Goal: Contribute content: Add original content to the website for others to see

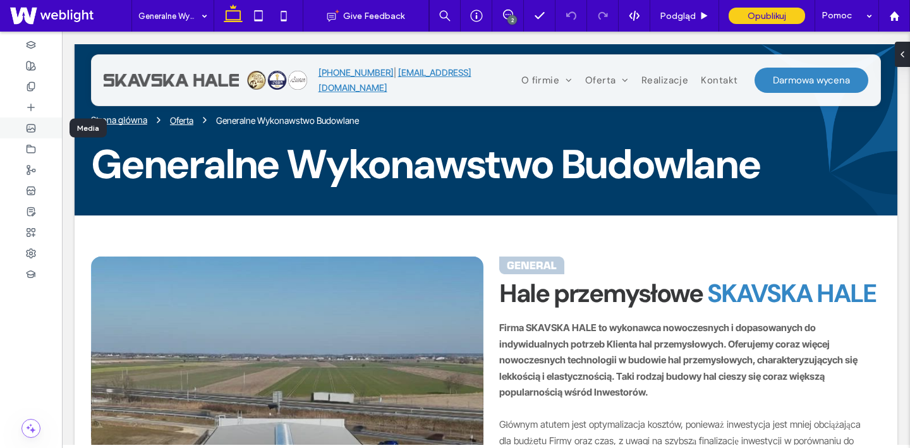
click at [32, 123] on icon at bounding box center [31, 128] width 10 height 10
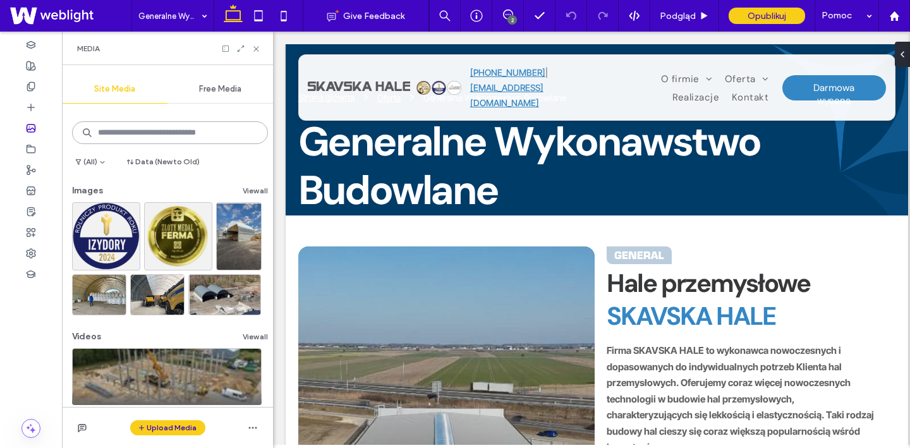
click at [160, 135] on input at bounding box center [170, 132] width 196 height 23
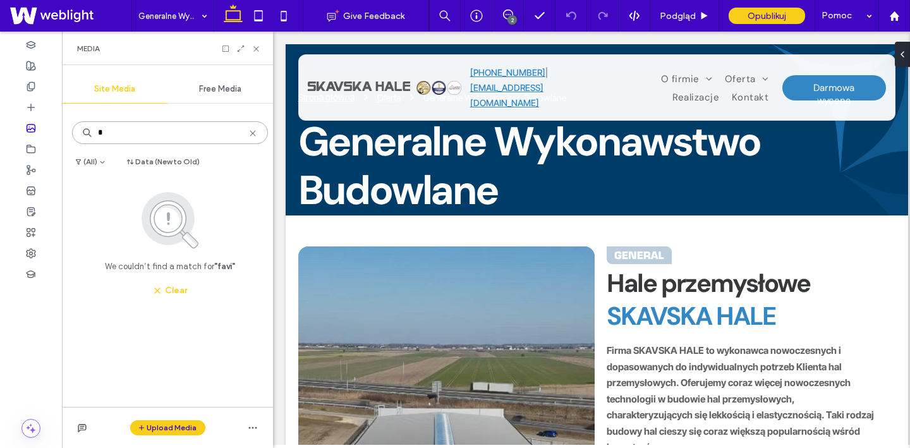
type input "*"
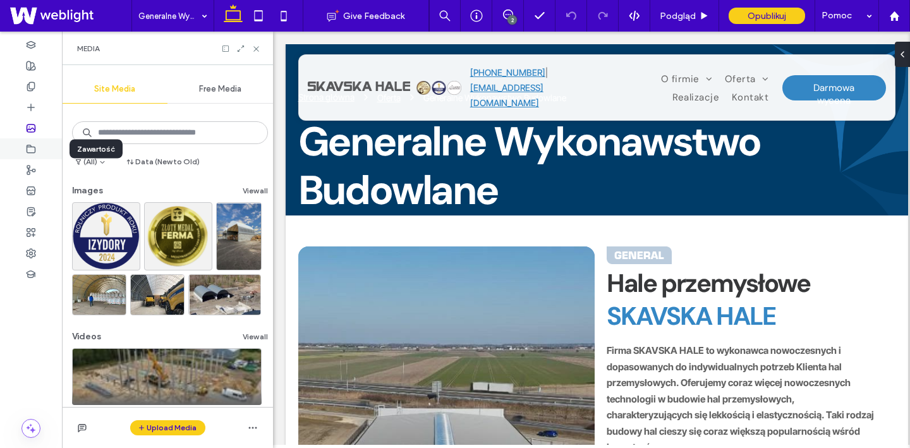
click at [33, 148] on icon at bounding box center [31, 149] width 10 height 10
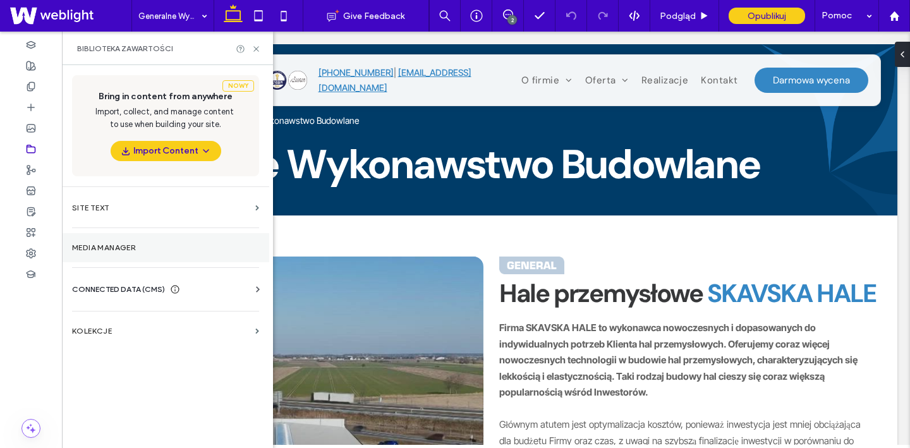
click at [97, 233] on section "Media Manager" at bounding box center [165, 247] width 207 height 29
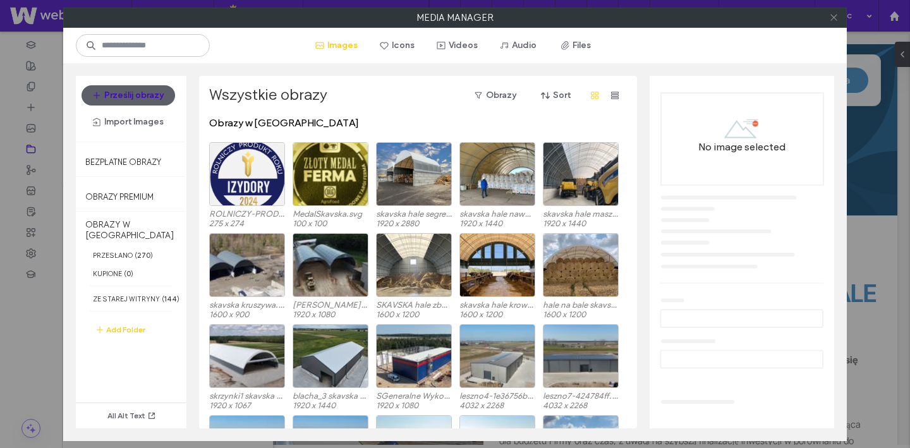
click at [837, 20] on icon at bounding box center [833, 17] width 9 height 9
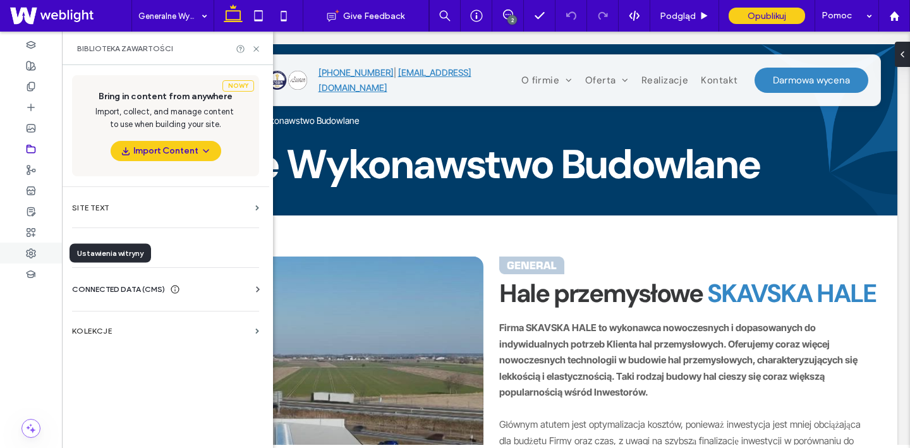
click at [32, 246] on div at bounding box center [31, 253] width 62 height 21
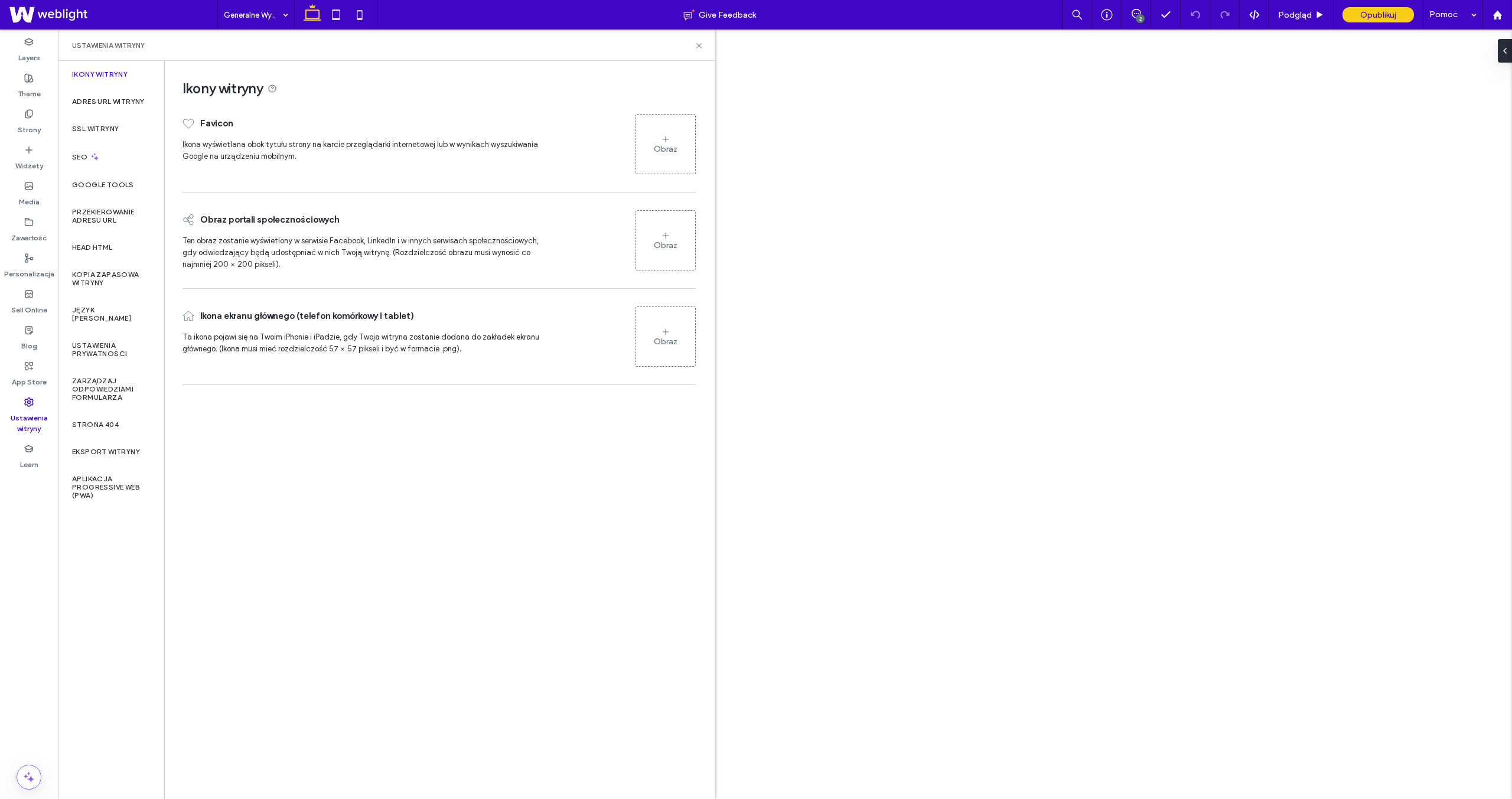
click at [678, 150] on div "Obraz" at bounding box center [665, 144] width 59 height 57
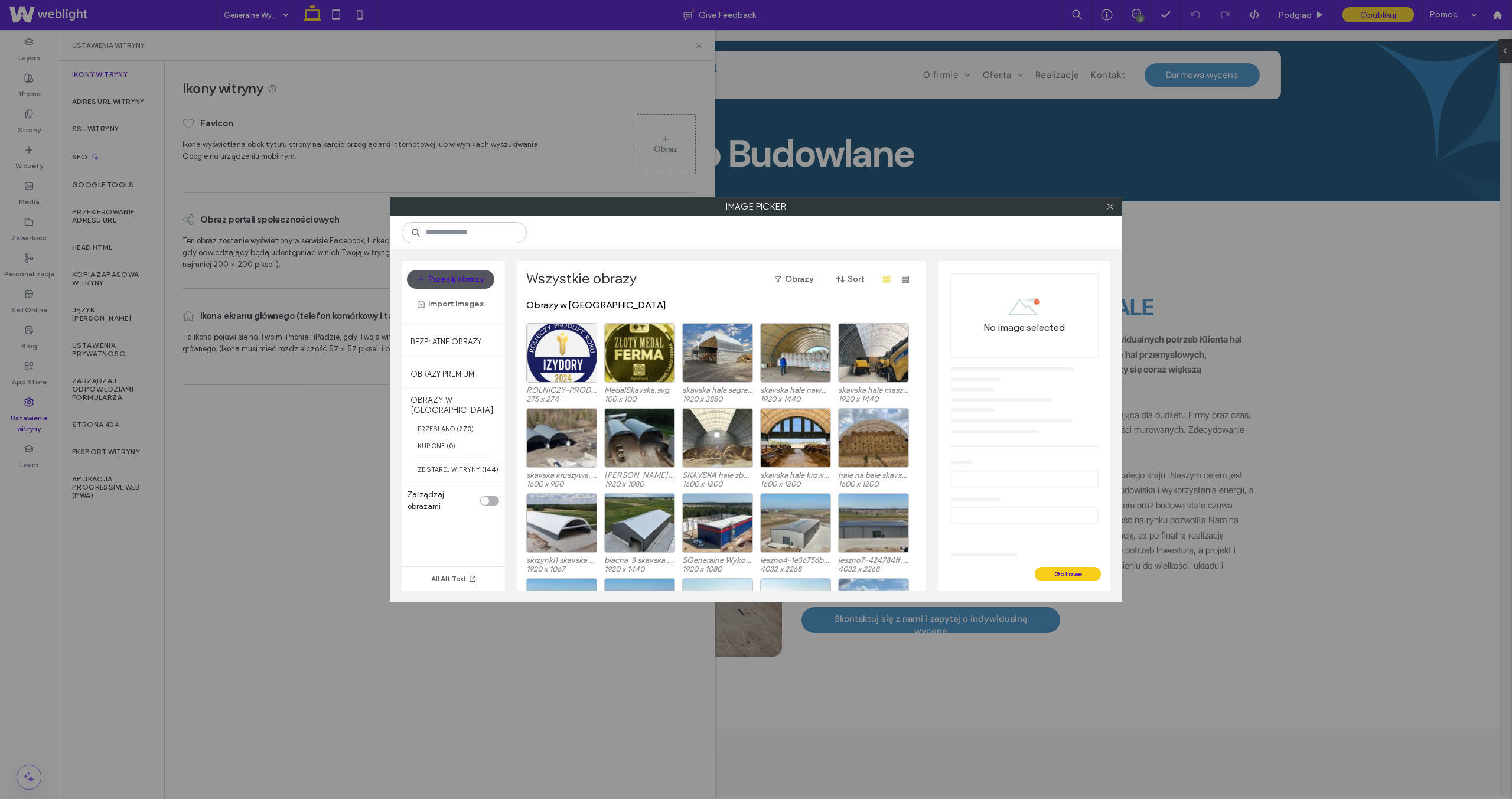
click at [439, 278] on button "Prześlij obrazy" at bounding box center [450, 279] width 87 height 19
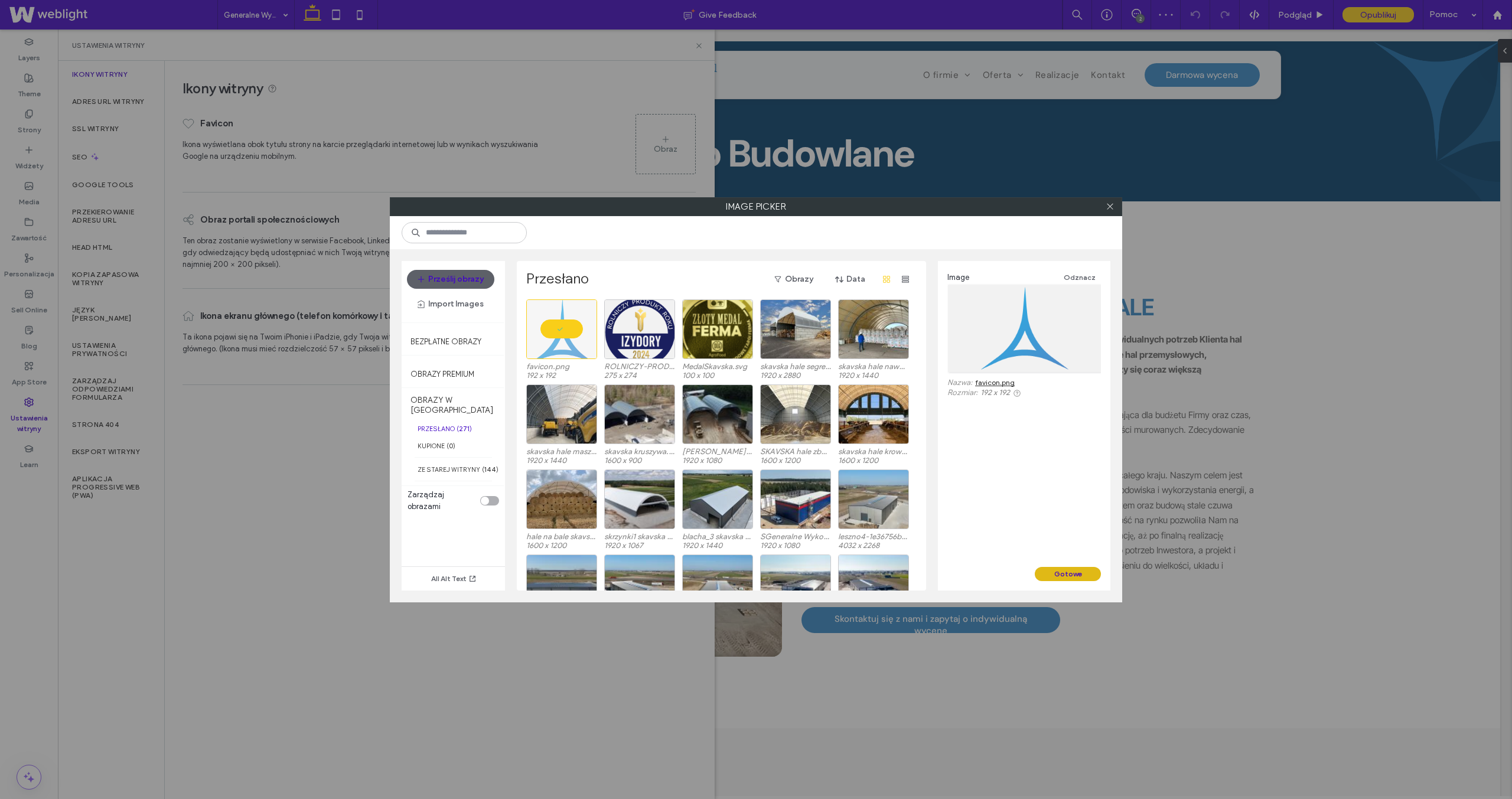
click at [1060, 568] on button "Gotowe" at bounding box center [1068, 573] width 66 height 14
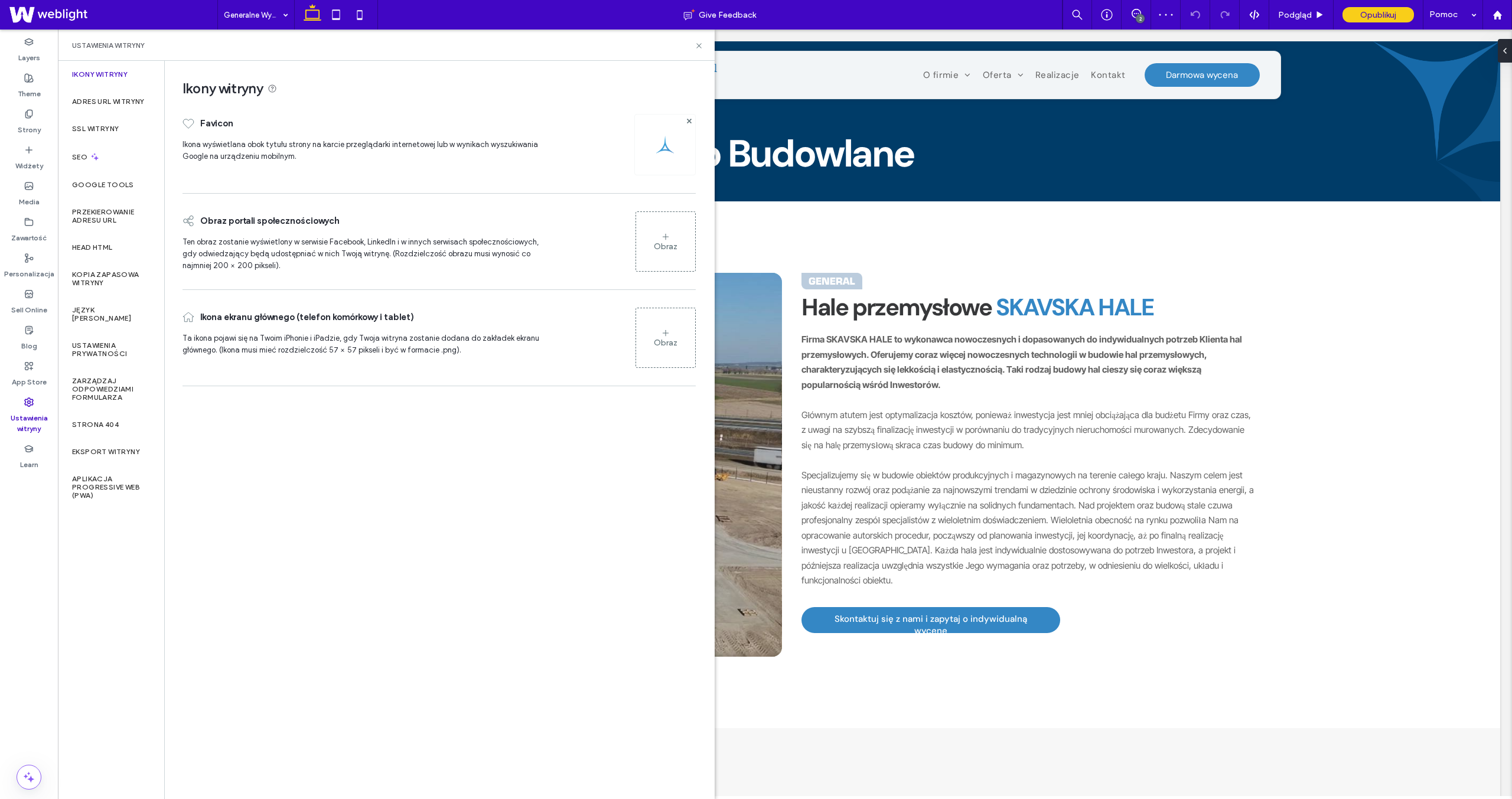
click at [674, 250] on div "Obraz" at bounding box center [665, 246] width 23 height 10
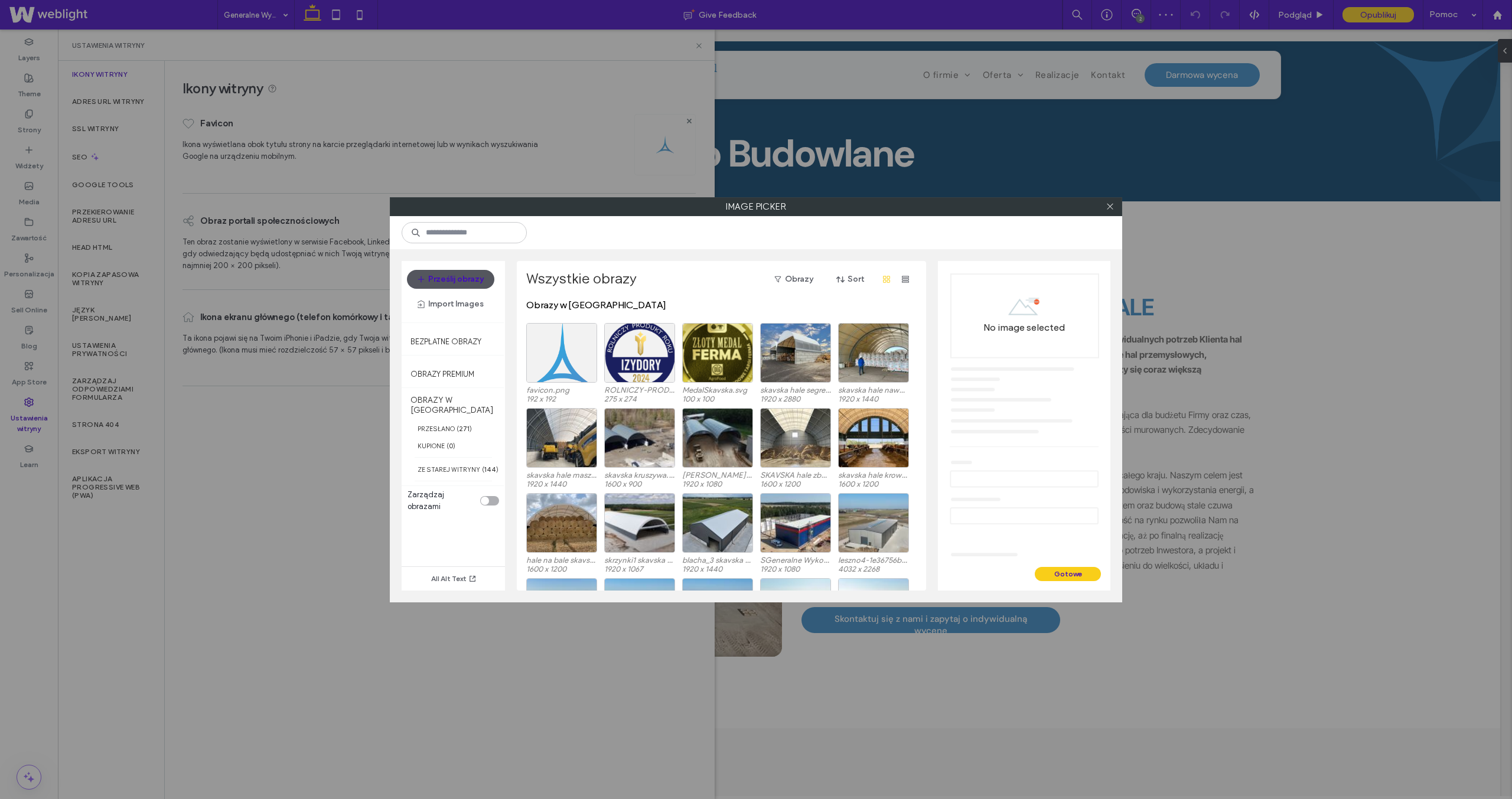
click at [469, 279] on button "Prześlij obrazy" at bounding box center [450, 279] width 87 height 19
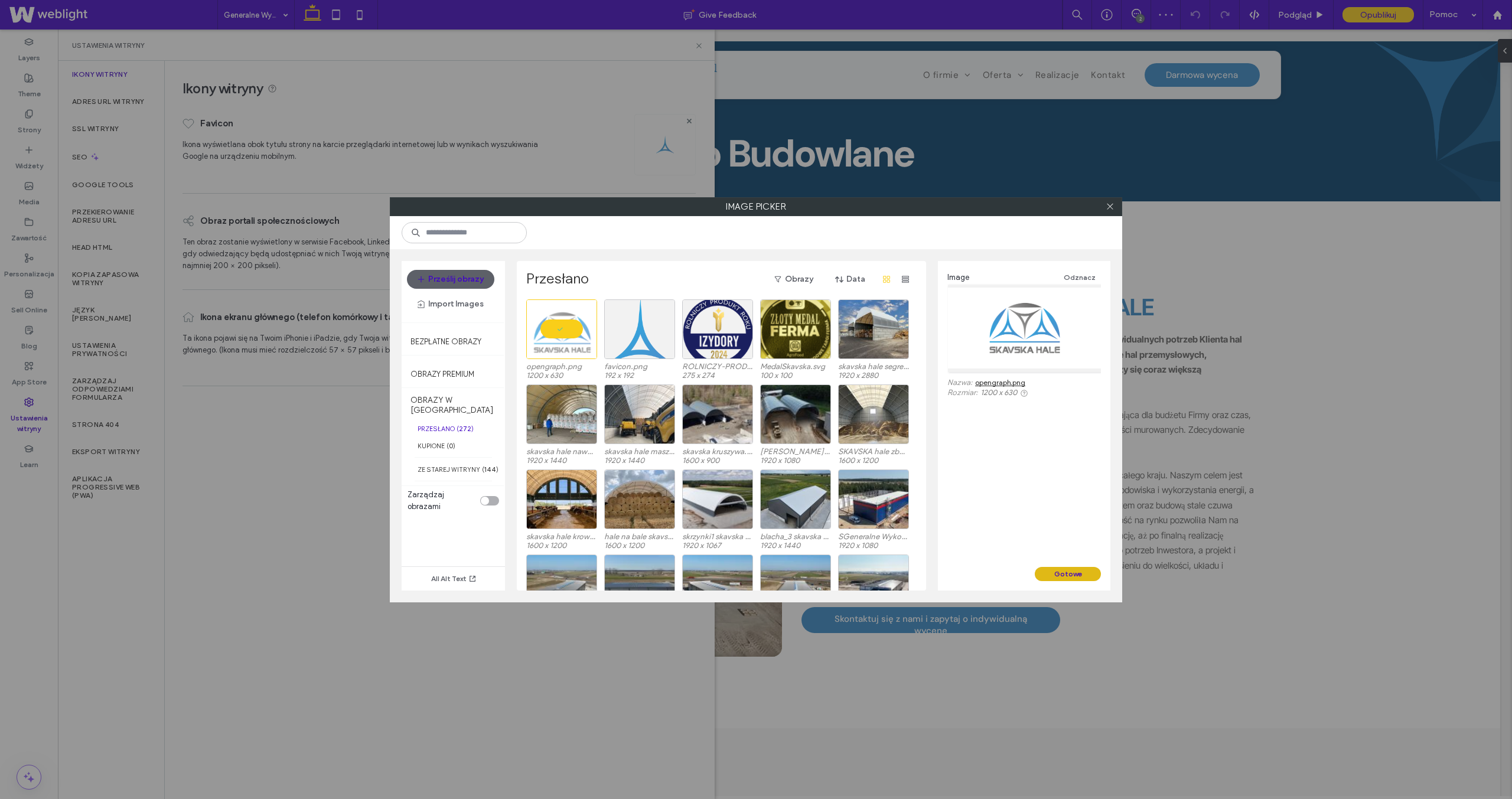
click at [1059, 572] on button "Gotowe" at bounding box center [1068, 573] width 66 height 14
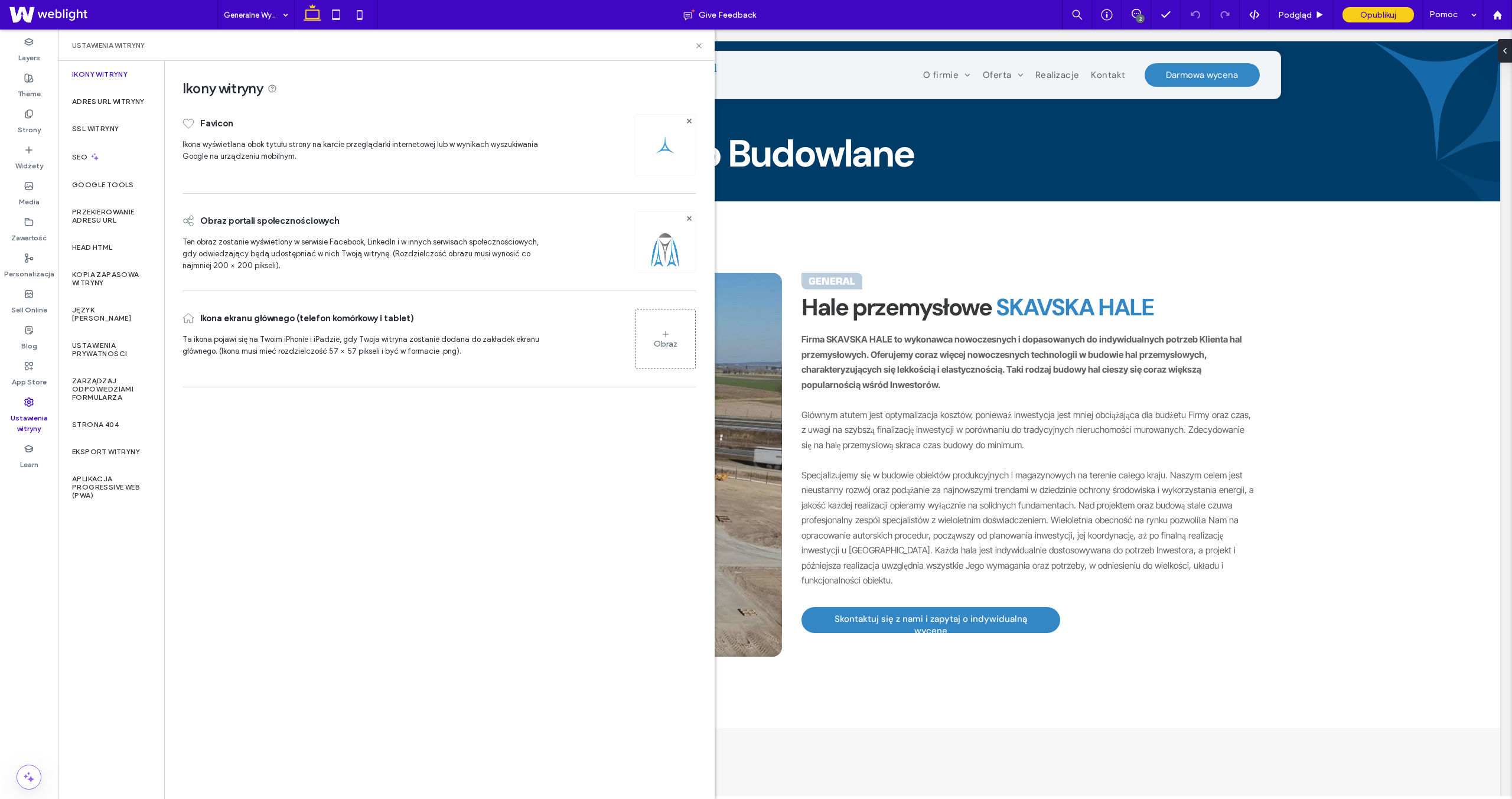
click at [686, 340] on div "Obraz" at bounding box center [665, 338] width 59 height 57
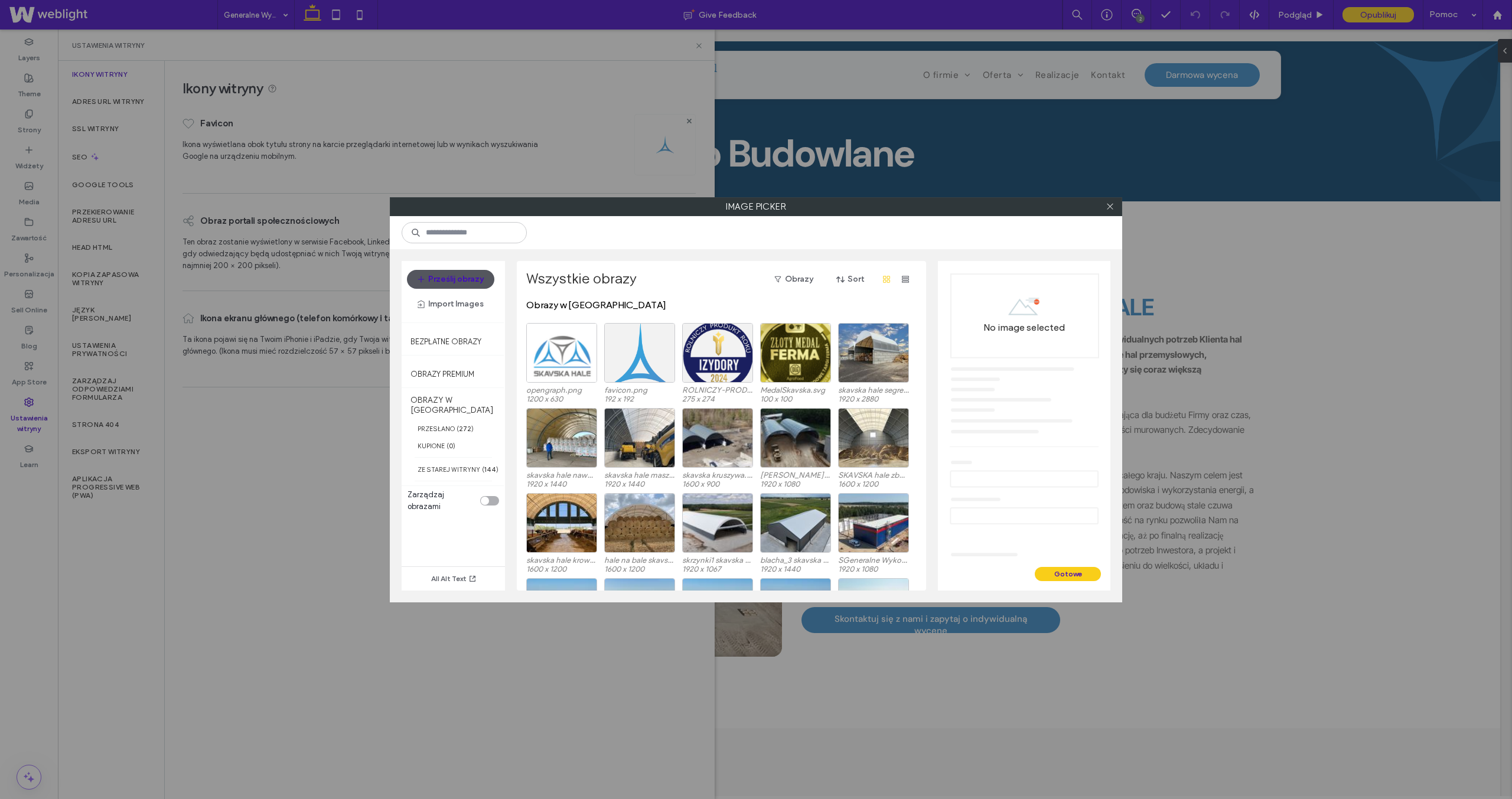
click at [459, 277] on button "Prześlij obrazy" at bounding box center [450, 279] width 87 height 19
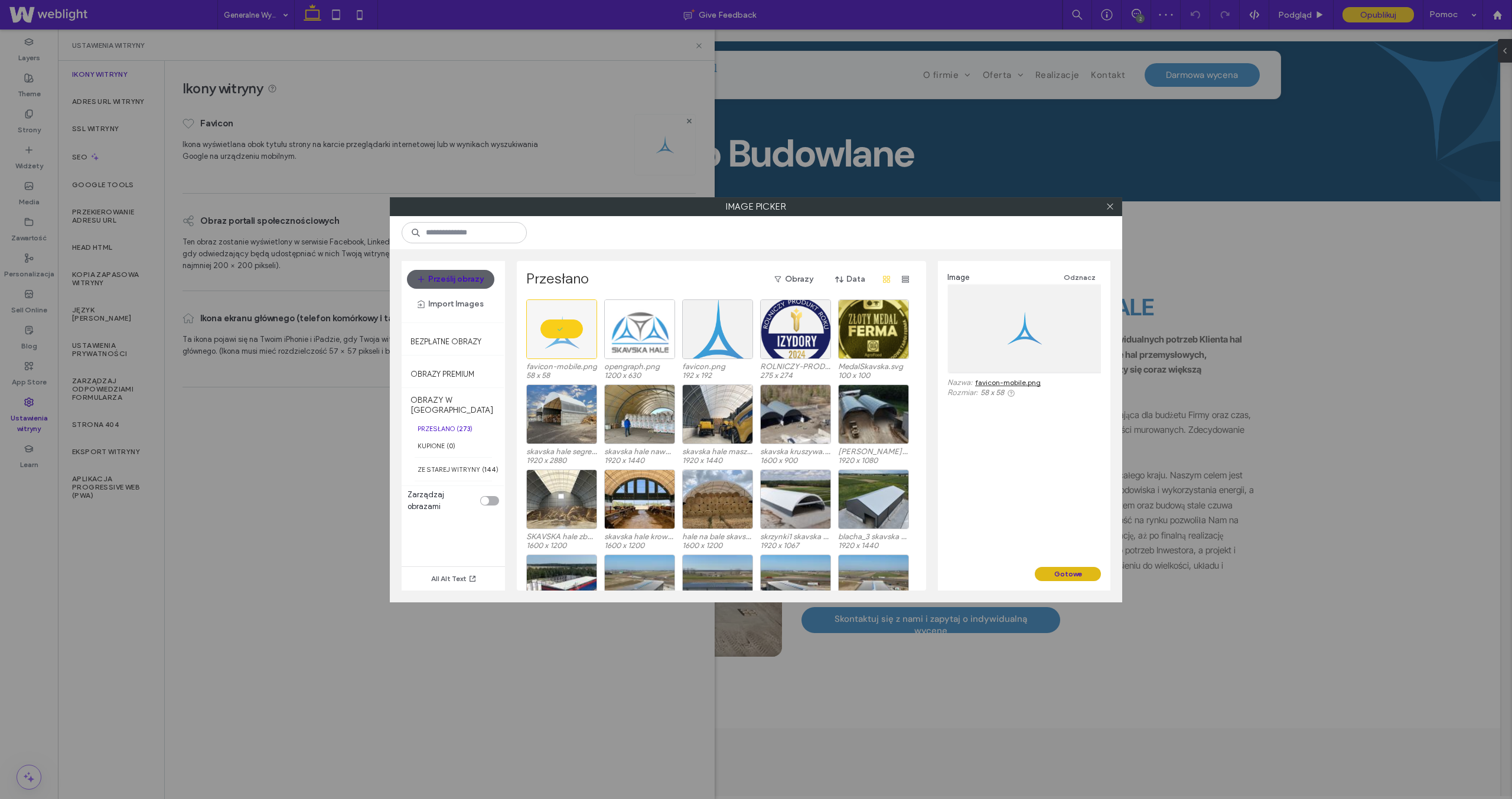
click at [1059, 572] on button "Gotowe" at bounding box center [1068, 573] width 66 height 14
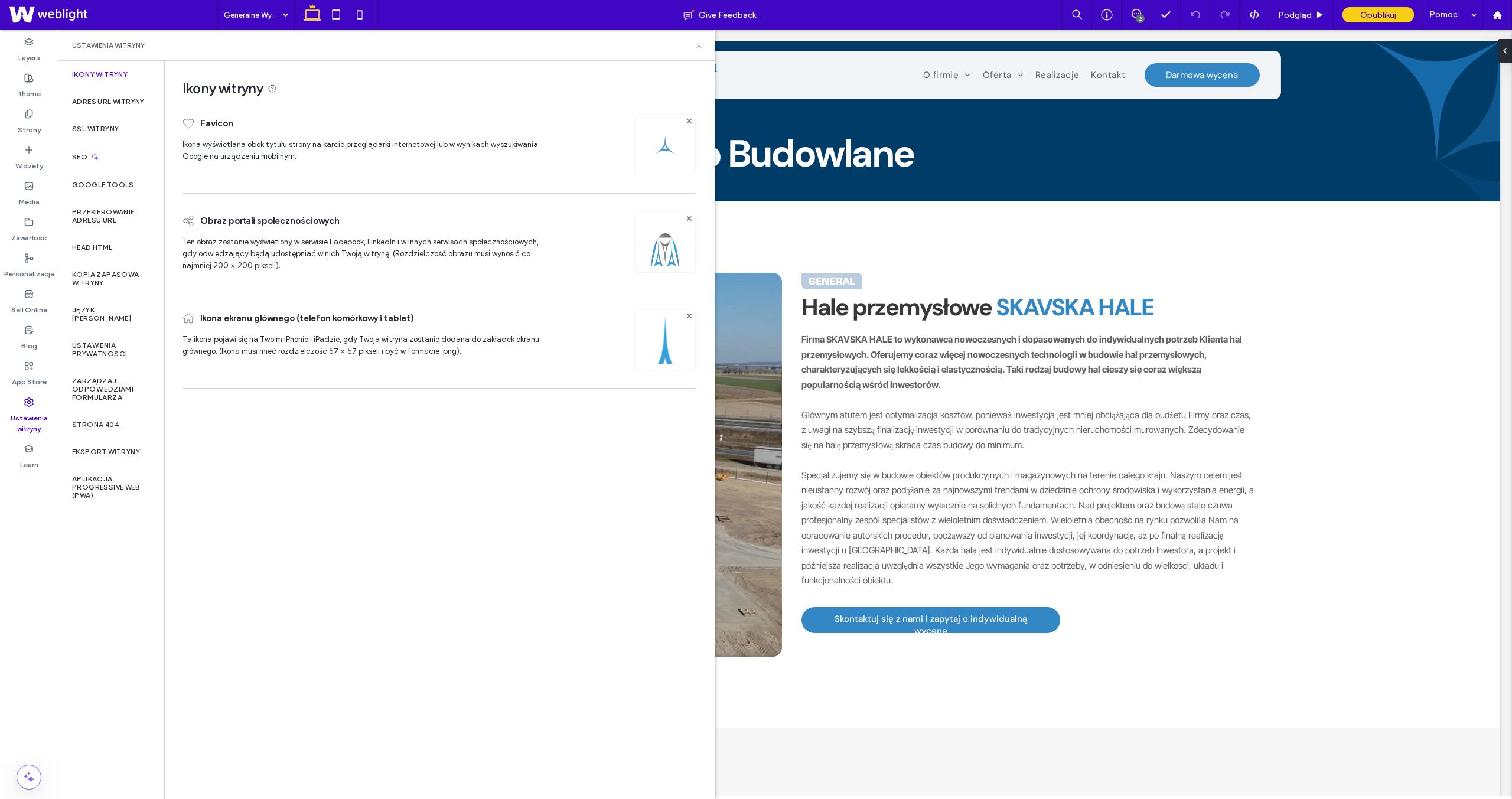
click at [700, 44] on use at bounding box center [698, 45] width 5 height 5
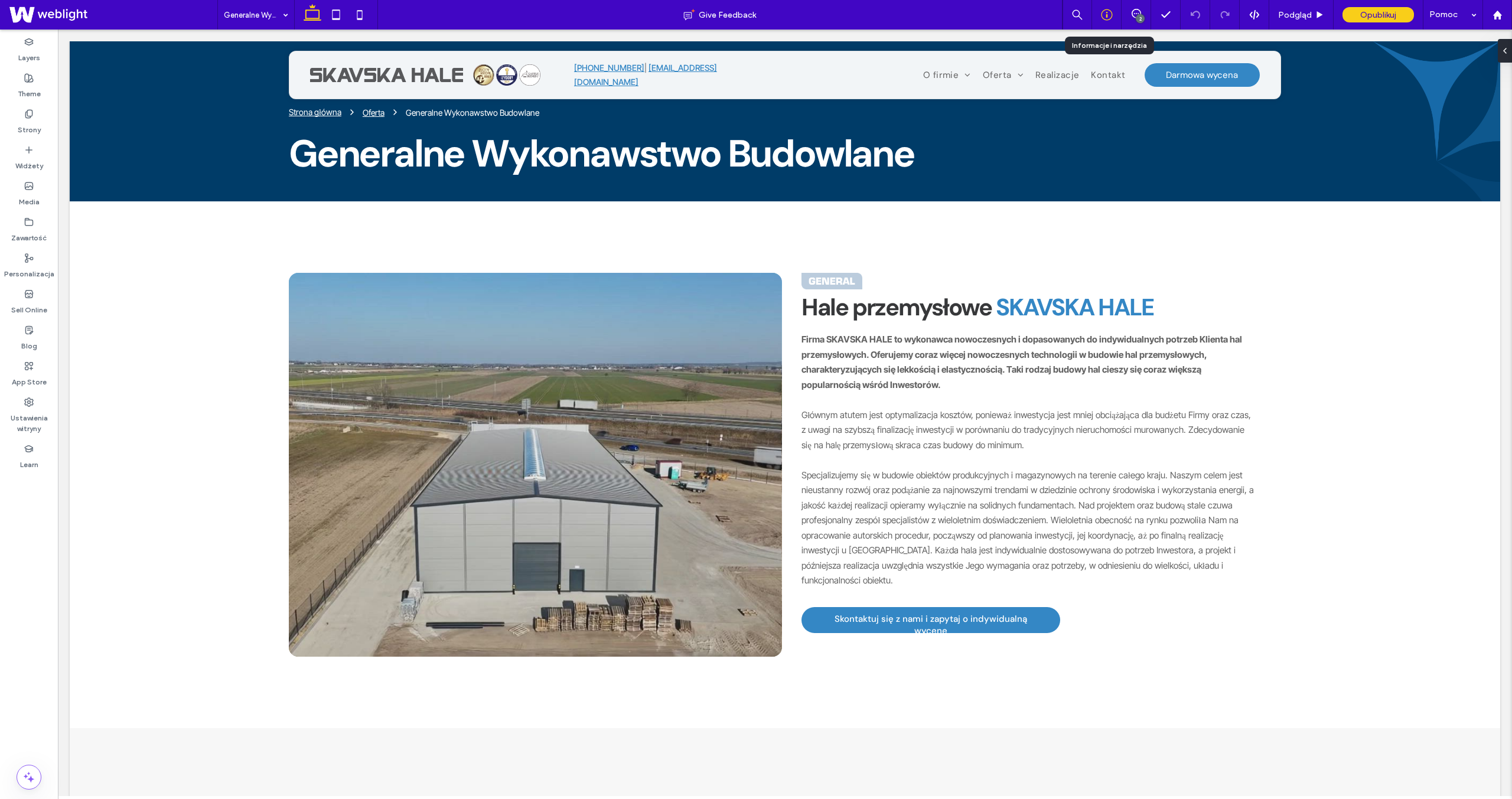
click at [1111, 22] on div at bounding box center [1107, 15] width 30 height 30
click at [1113, 15] on use at bounding box center [1107, 15] width 11 height 11
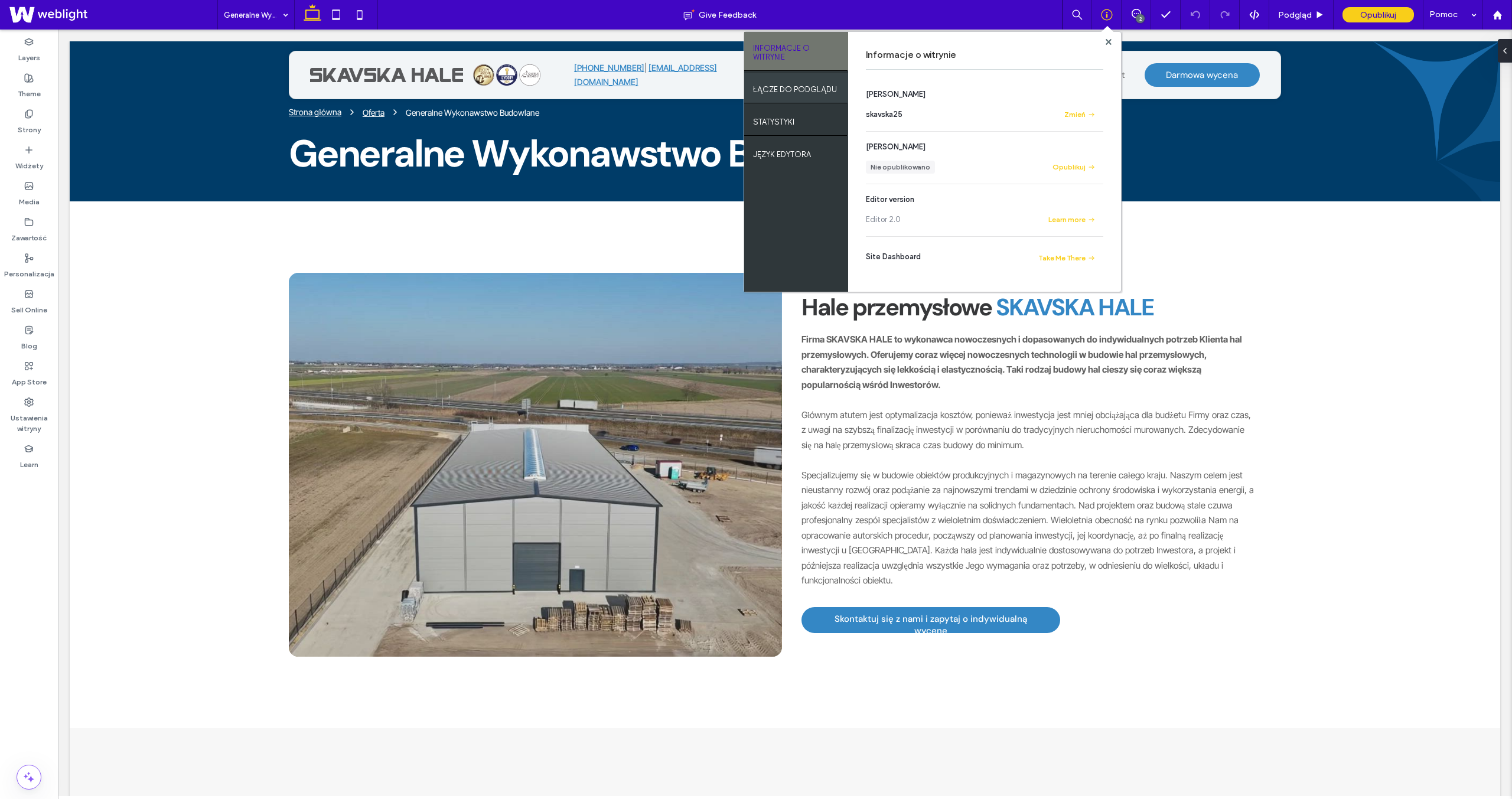
click at [801, 87] on label "ŁĄCZE DO PODGLĄDU" at bounding box center [795, 87] width 84 height 15
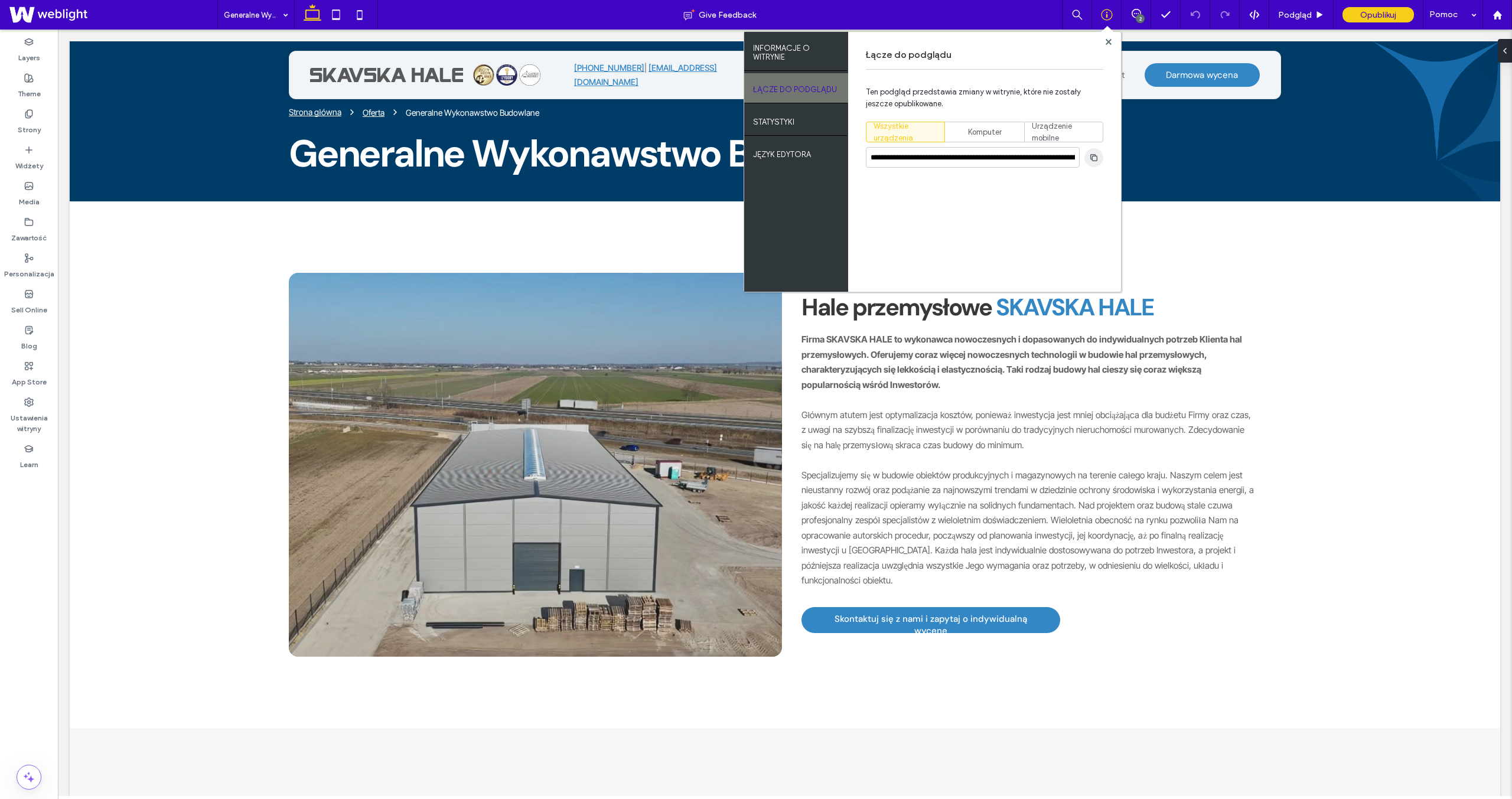
click at [1096, 161] on icon "button" at bounding box center [1094, 158] width 9 height 9
click at [30, 398] on use at bounding box center [29, 402] width 8 height 8
